Goal: Register for event/course

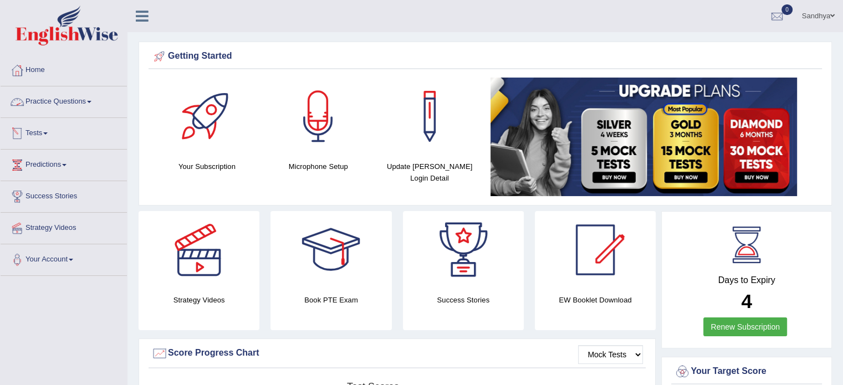
click at [49, 131] on link "Tests" at bounding box center [64, 132] width 126 height 28
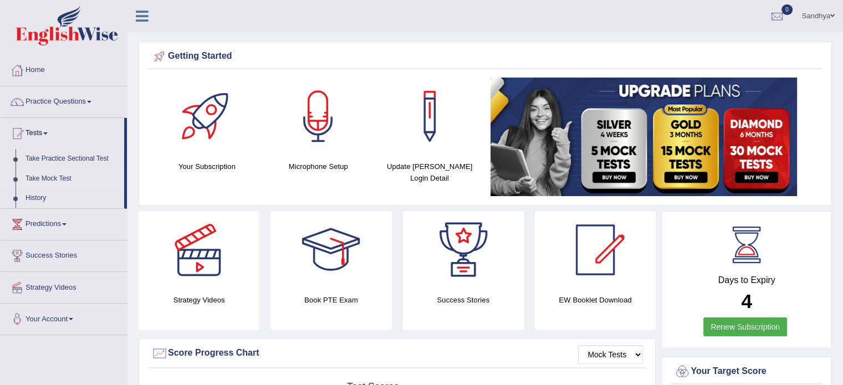
click at [62, 172] on link "Take Mock Test" at bounding box center [73, 179] width 104 height 20
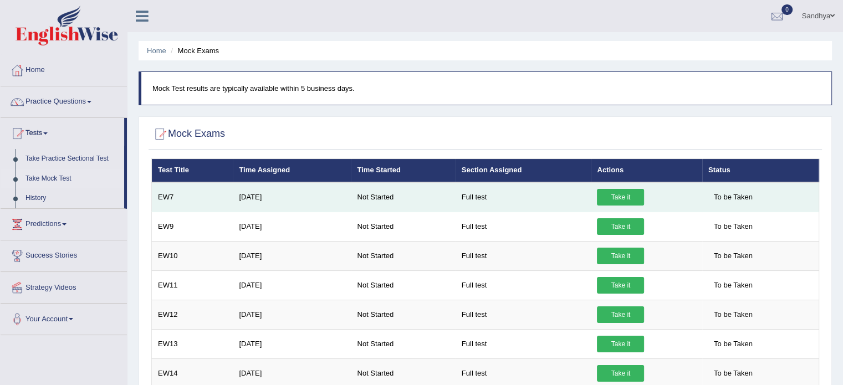
click at [628, 192] on link "Take it" at bounding box center [620, 197] width 47 height 17
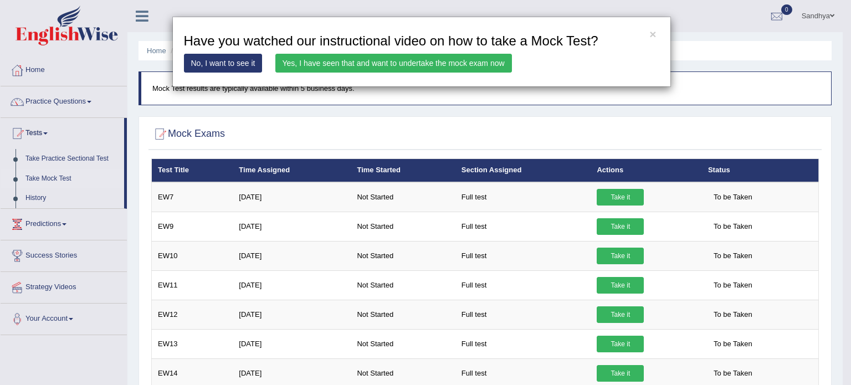
click at [483, 68] on link "Yes, I have seen that and want to undertake the mock exam now" at bounding box center [393, 63] width 237 height 19
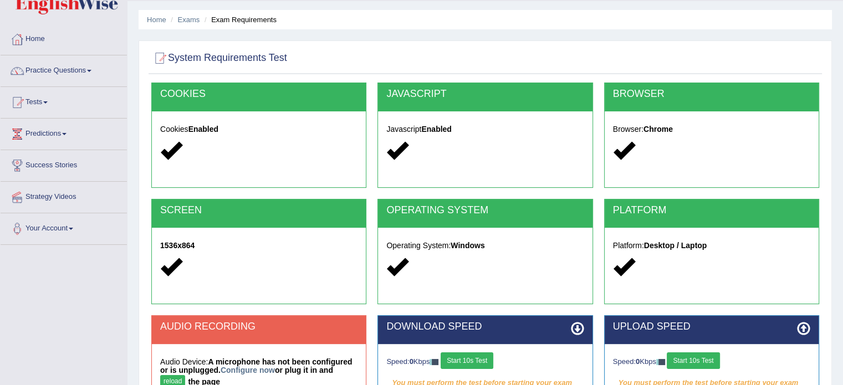
scroll to position [104, 0]
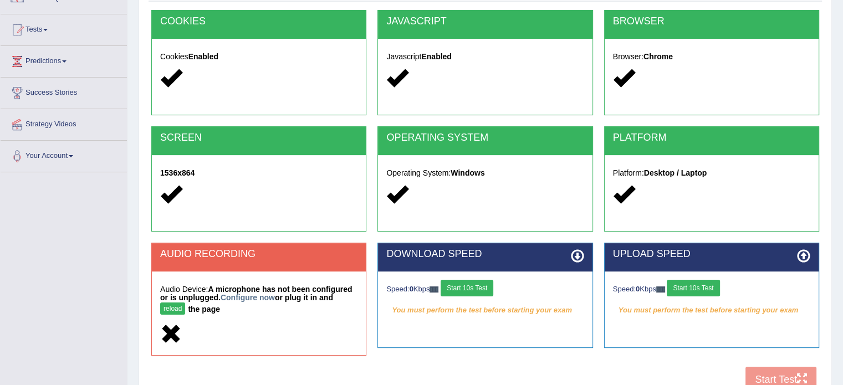
click at [488, 288] on button "Start 10s Test" at bounding box center [467, 288] width 53 height 17
click at [703, 290] on button "Start 10s Test" at bounding box center [693, 288] width 53 height 17
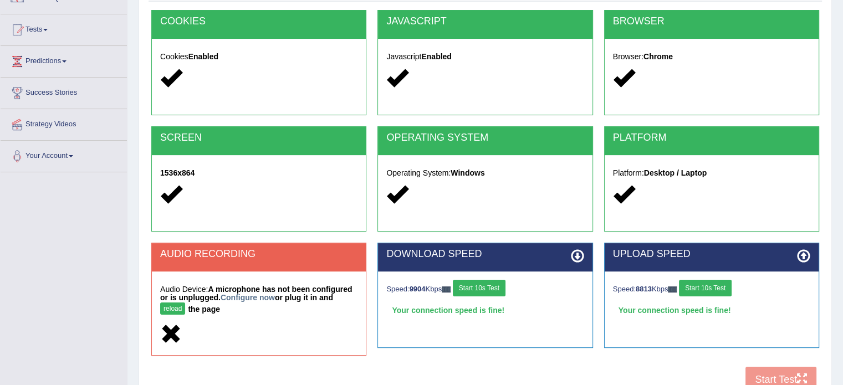
click at [175, 309] on button "reload" at bounding box center [172, 309] width 25 height 12
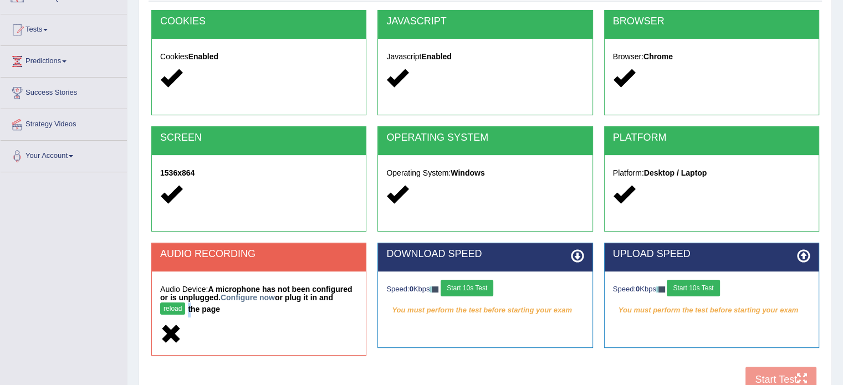
click at [175, 309] on button "reload" at bounding box center [172, 309] width 25 height 12
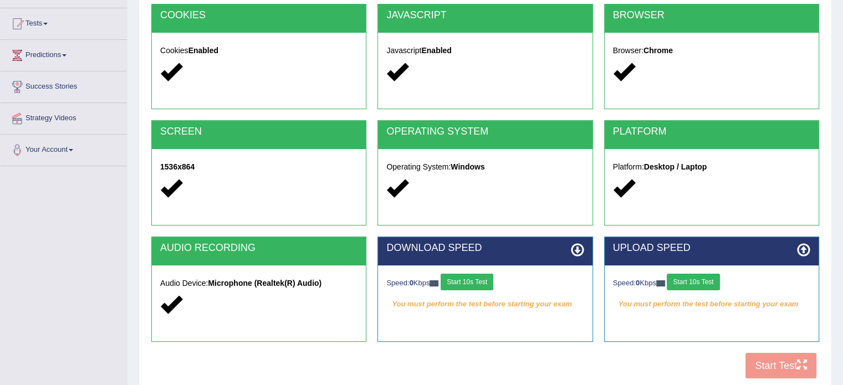
scroll to position [104, 0]
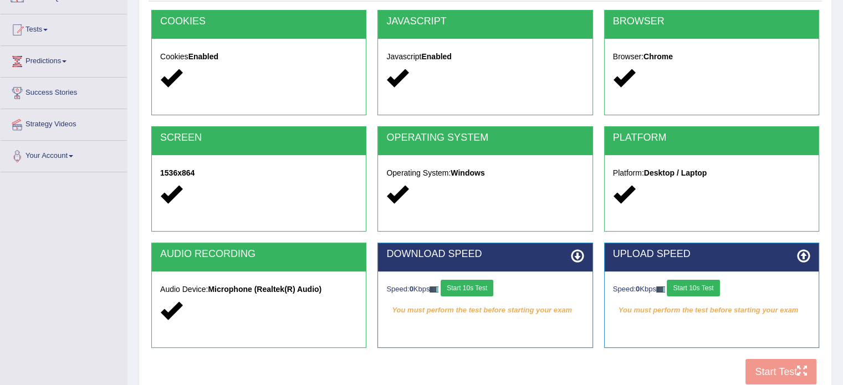
click at [576, 254] on icon at bounding box center [577, 255] width 13 height 13
click at [578, 256] on icon at bounding box center [577, 255] width 13 height 13
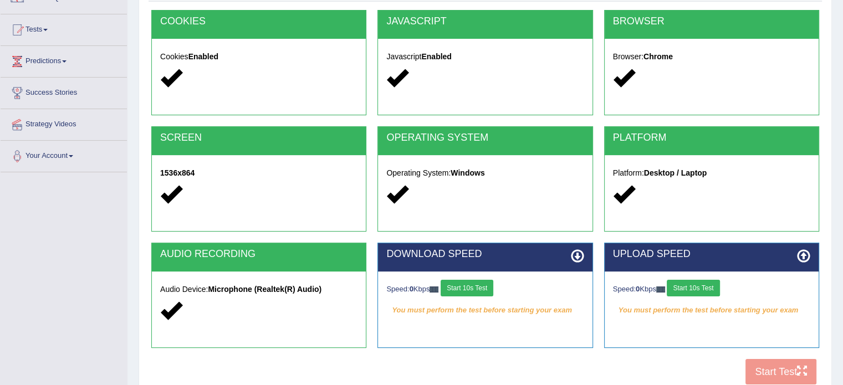
drag, startPoint x: 578, startPoint y: 256, endPoint x: 465, endPoint y: 310, distance: 125.2
click at [465, 310] on div "DOWNLOAD SPEED Speed: 0 Kbps Start 10s Test You must perform the test before st…" at bounding box center [484, 295] width 215 height 105
click at [465, 310] on em "You must perform the test before starting your exam" at bounding box center [484, 310] width 197 height 17
drag, startPoint x: 465, startPoint y: 310, endPoint x: 477, endPoint y: 281, distance: 31.1
click at [477, 281] on div "Speed: 0 Kbps Start 10s Test You must perform the test before starting your exa…" at bounding box center [485, 299] width 214 height 55
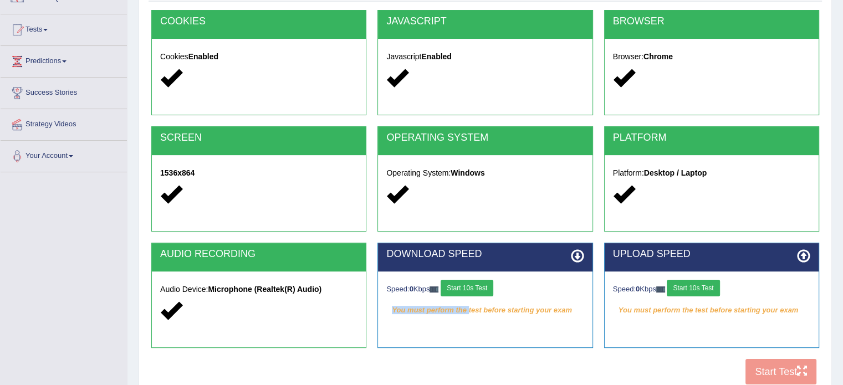
click at [475, 285] on button "Start 10s Test" at bounding box center [467, 288] width 53 height 17
click at [681, 290] on button "Start 10s Test" at bounding box center [693, 288] width 53 height 17
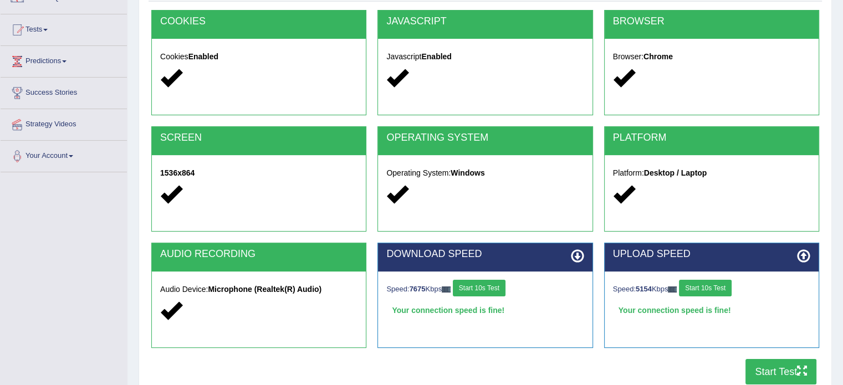
click at [777, 377] on button "Start Test" at bounding box center [780, 371] width 71 height 25
